Goal: Register for event/course

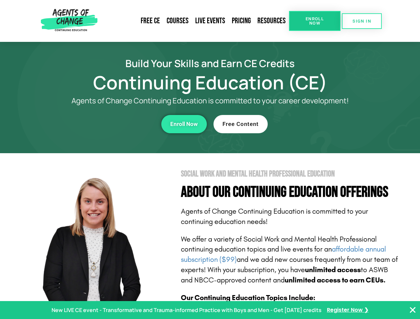
click at [210, 160] on section "Social Work and Mental Health Professional Education About Our Continuing Educa…" at bounding box center [210, 293] width 420 height 280
click at [272, 21] on link "Resources" at bounding box center [271, 20] width 35 height 15
click at [315, 21] on span "Enroll Now" at bounding box center [315, 21] width 30 height 9
click at [362, 21] on span "SIGN IN" at bounding box center [362, 21] width 19 height 4
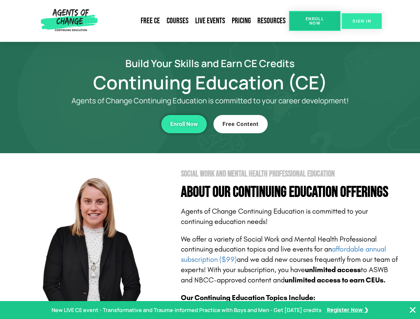
click at [362, 21] on span "SIGN IN" at bounding box center [362, 21] width 19 height 4
click at [115, 124] on div "Enroll Now" at bounding box center [115, 124] width 183 height 18
click at [184, 124] on span "Enroll Now" at bounding box center [184, 124] width 28 height 6
